Goal: Information Seeking & Learning: Find specific fact

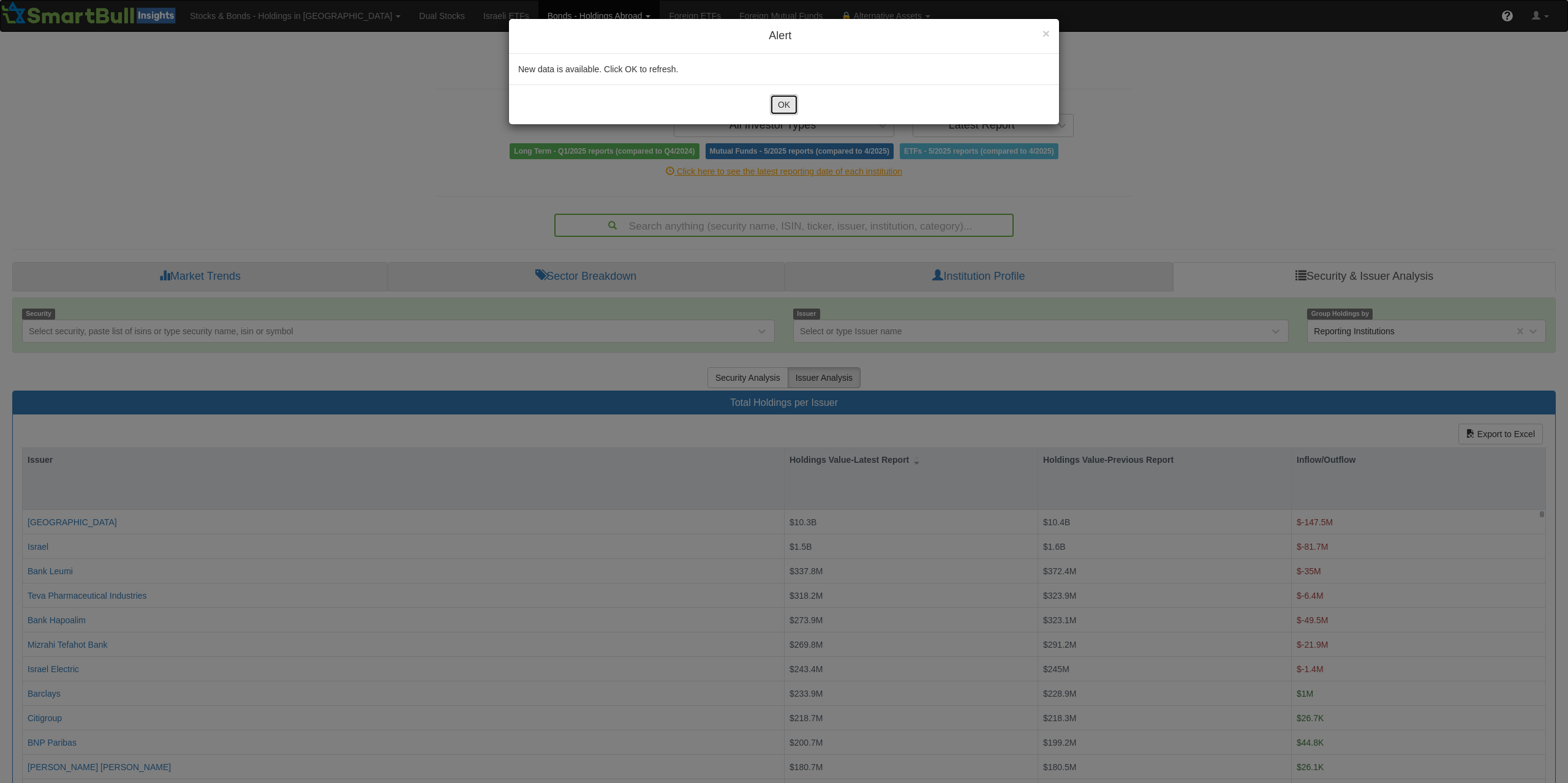
click at [770, 114] on button "OK" at bounding box center [784, 105] width 28 height 21
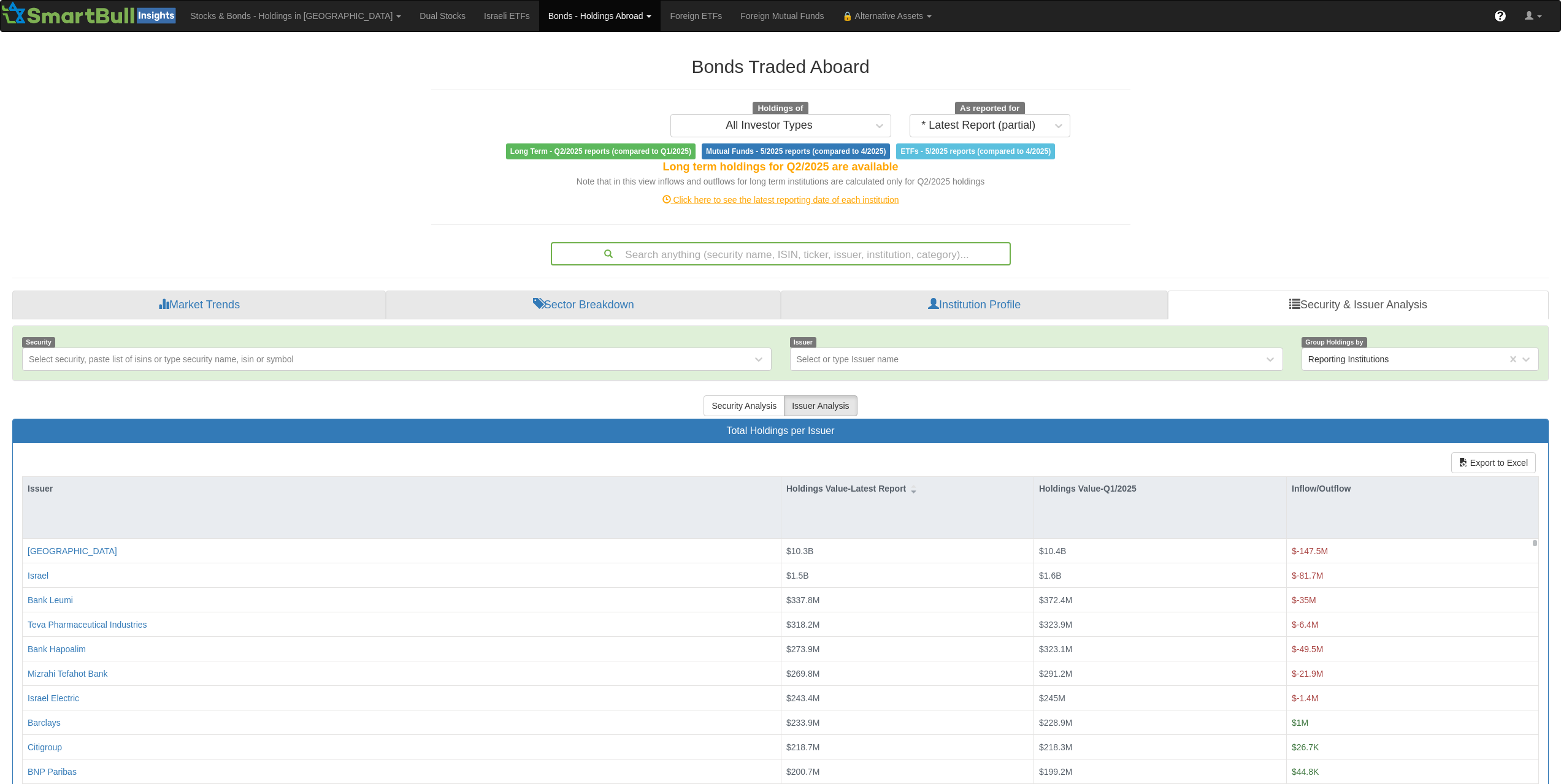
click at [853, 249] on div "Search anything (security name, ISIN, ticker, issuer, institution, category)..." at bounding box center [781, 254] width 458 height 21
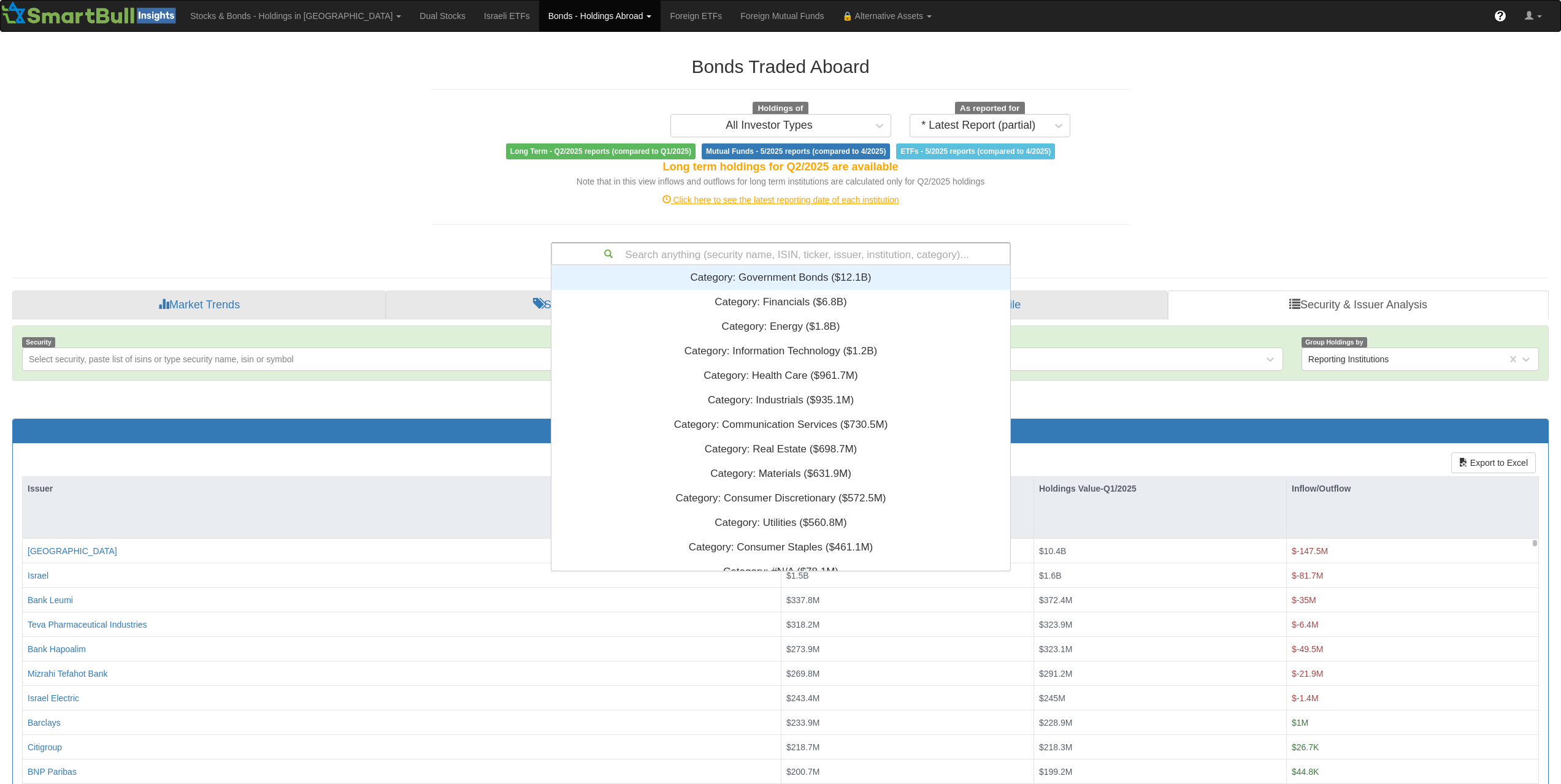
paste input "US83367TBT51"
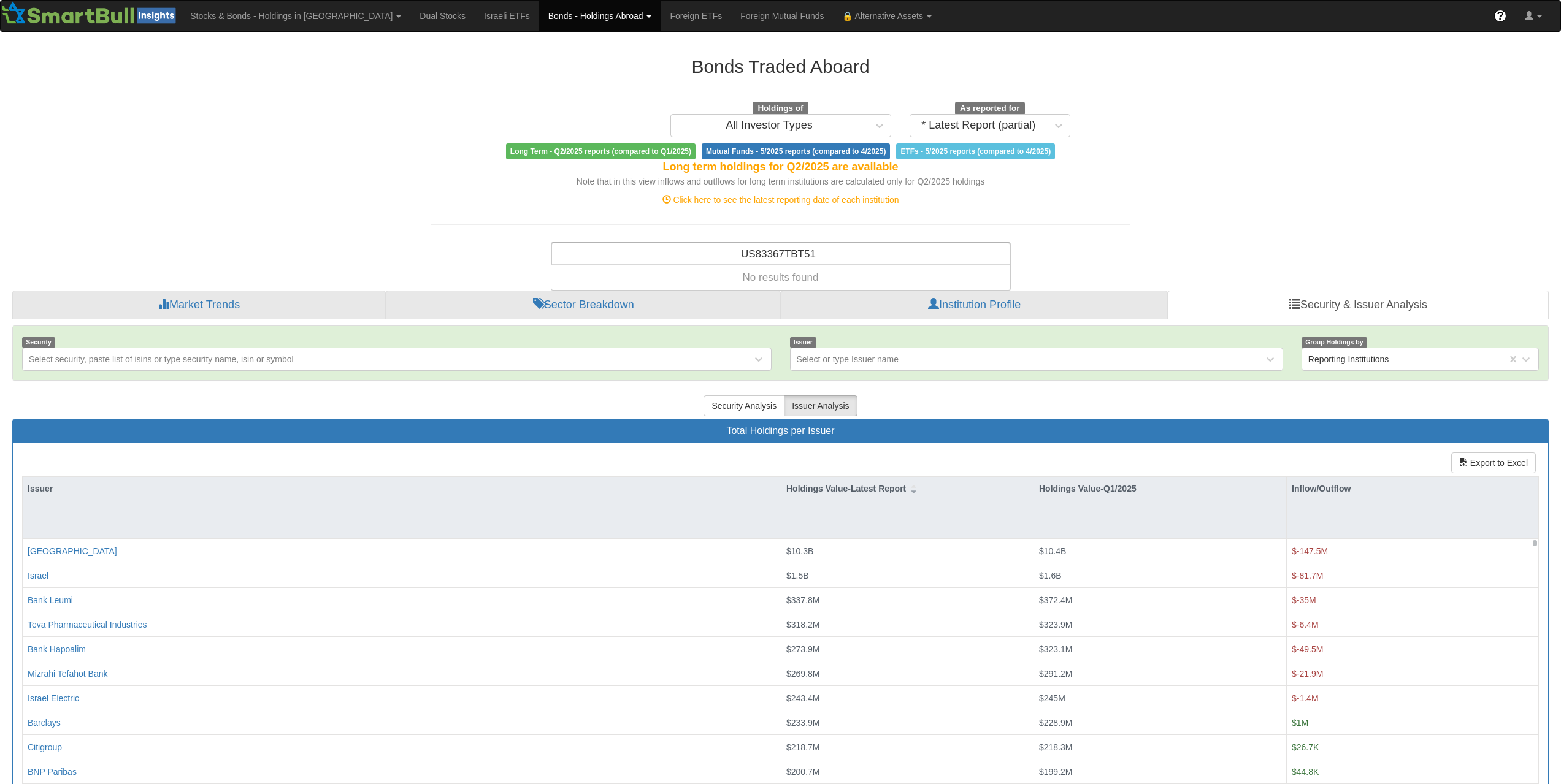
type input "US83367TBT51"
click at [777, 253] on div "Search anything (security name, ISIN, ticker, issuer, institution, category)..." at bounding box center [781, 254] width 458 height 21
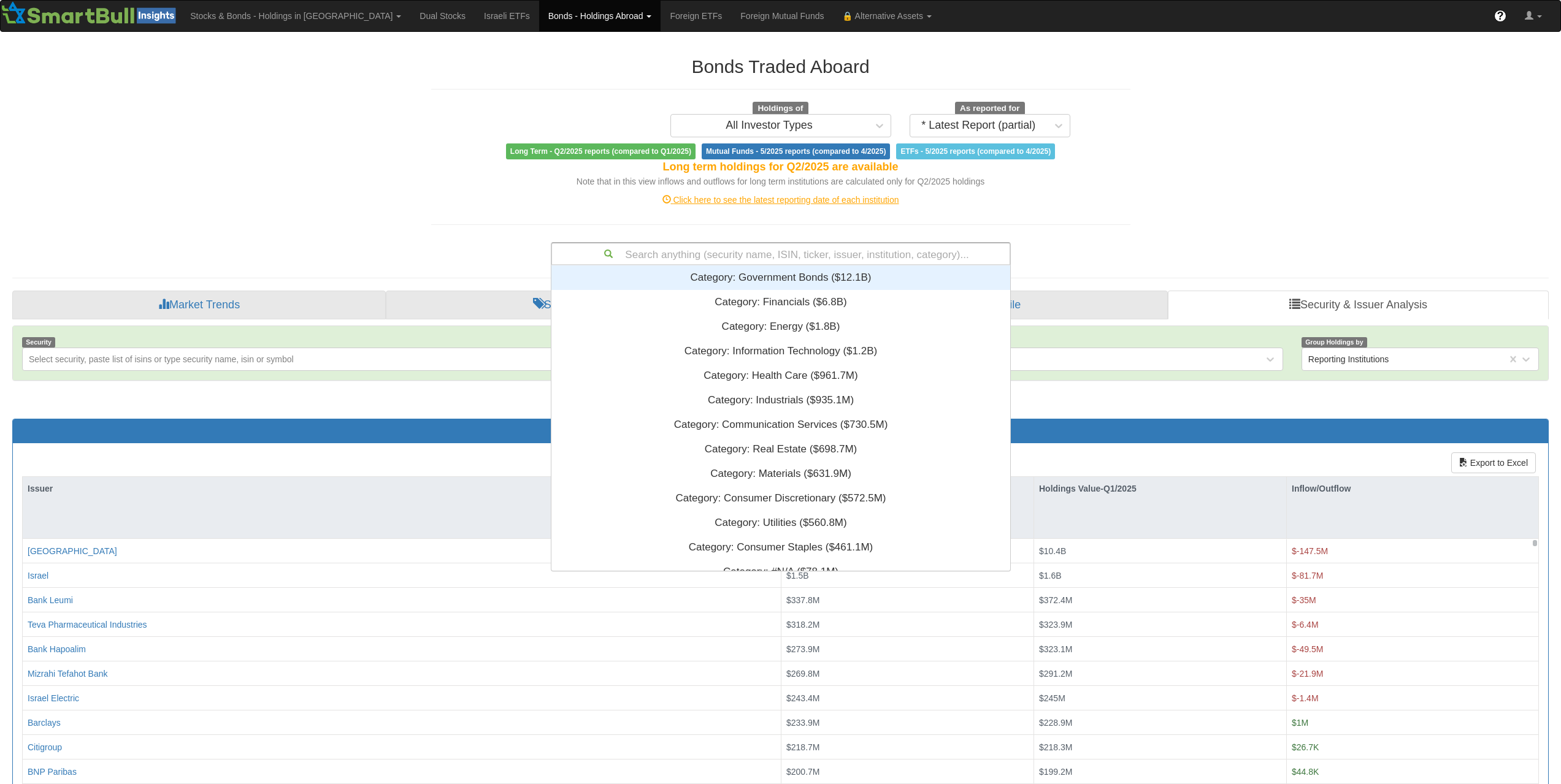
paste input "USF8586CBU56"
type input "USF8586CBU56"
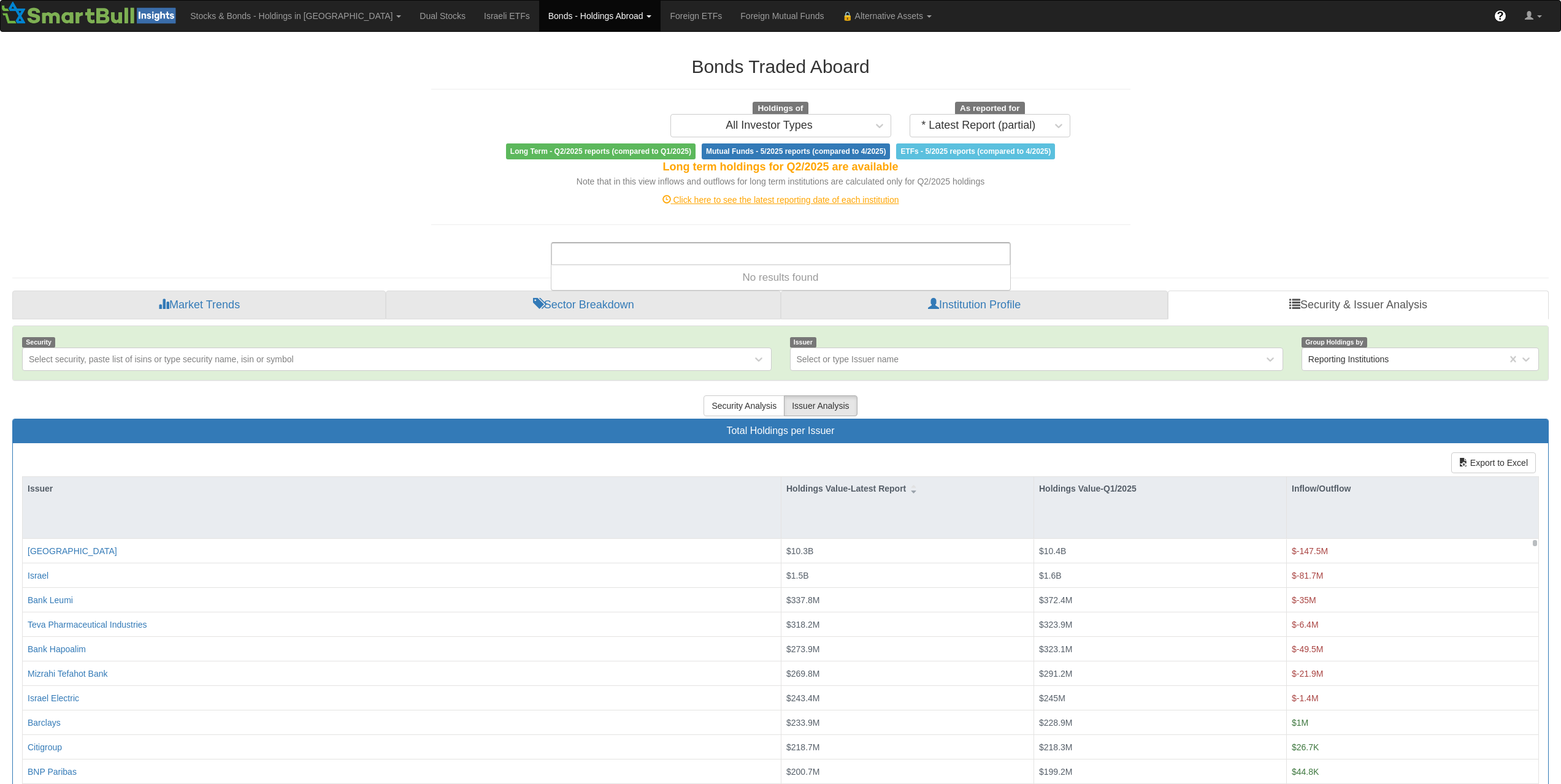
click at [287, 157] on div "Bonds Traded Aboard Holdings of All Investor Types As reported for * Latest Rep…" at bounding box center [780, 455] width 1555 height 822
